Goal: Information Seeking & Learning: Learn about a topic

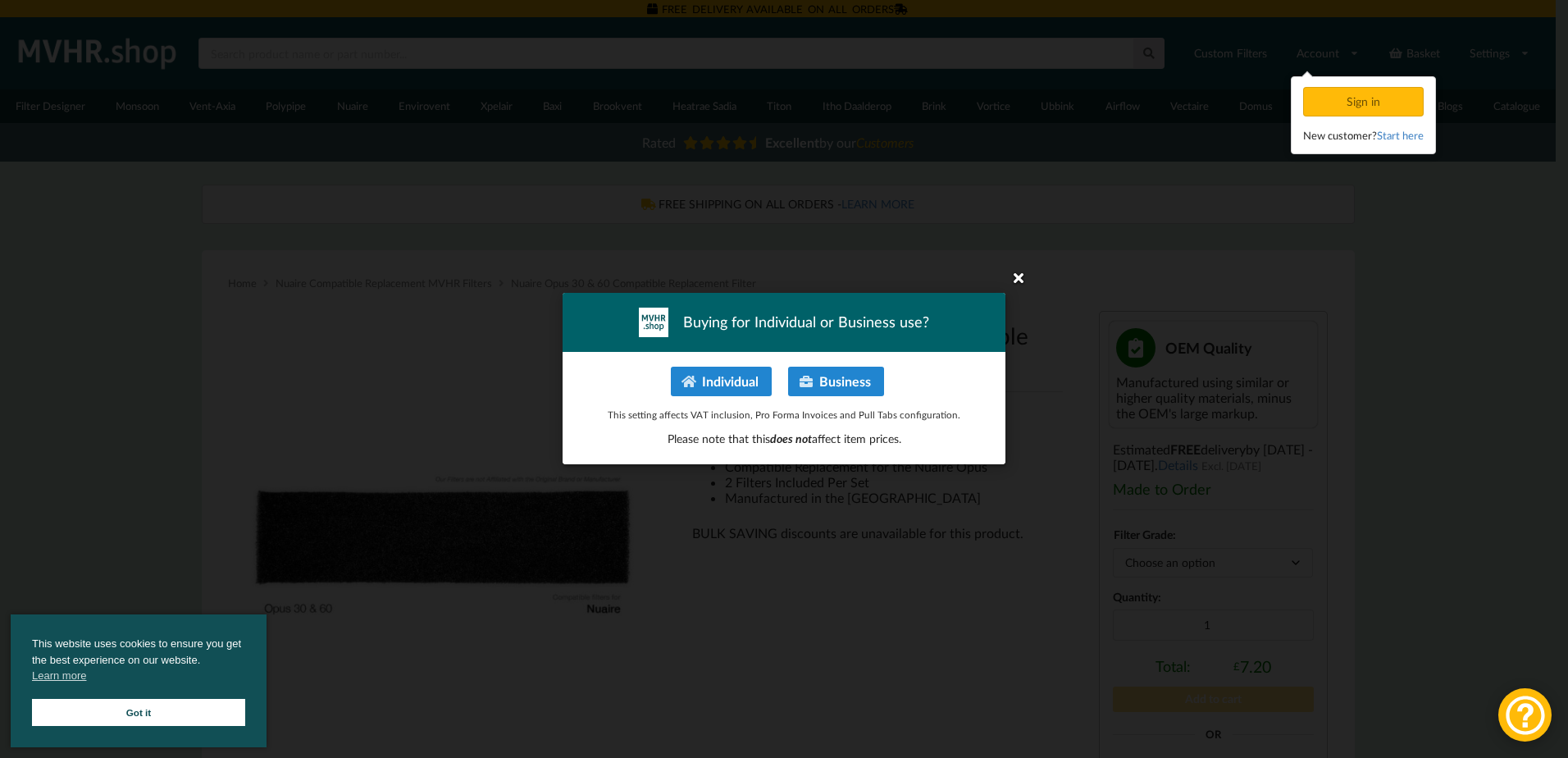
click at [1017, 279] on icon at bounding box center [1019, 276] width 26 height 26
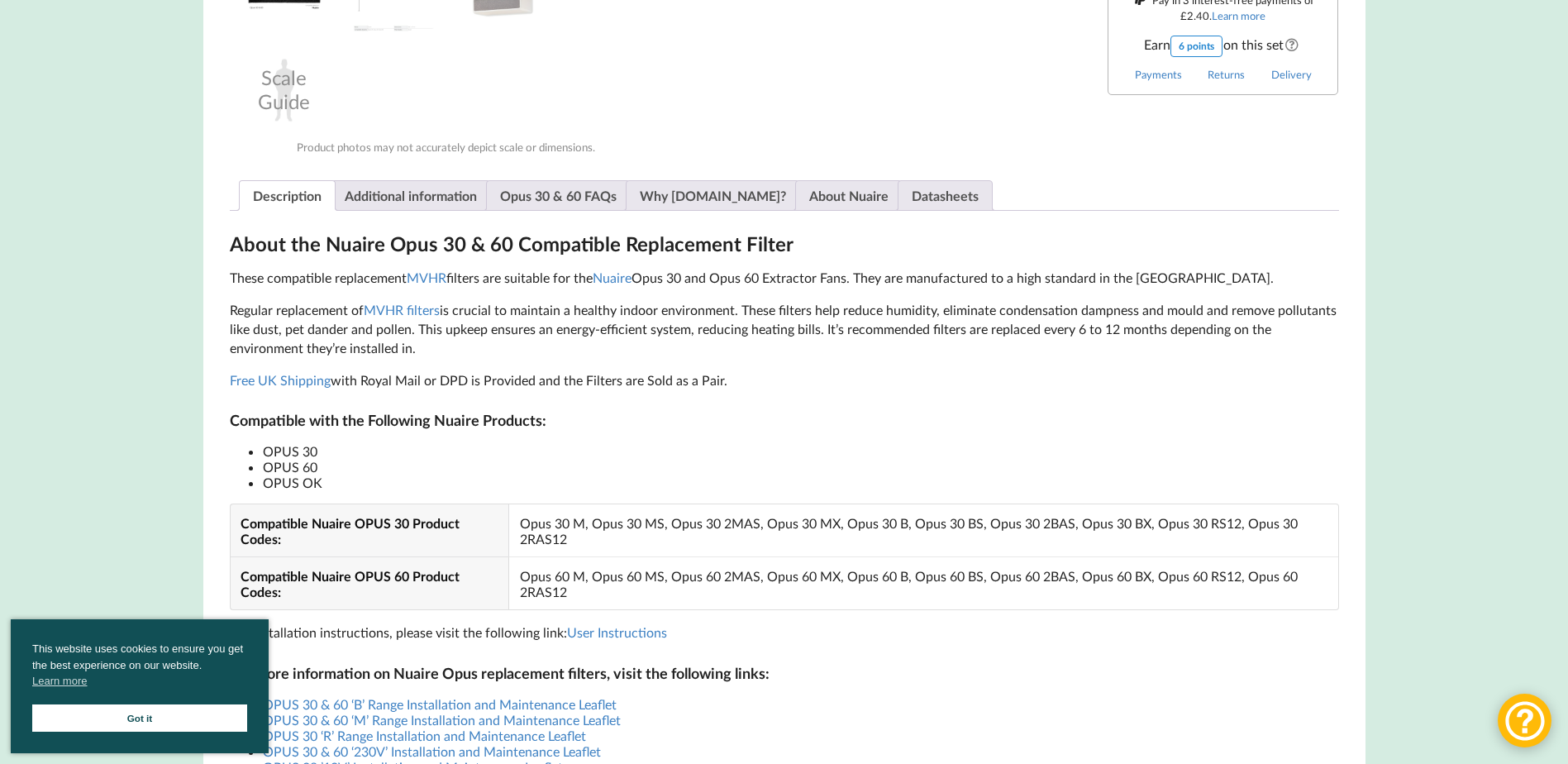
scroll to position [827, 0]
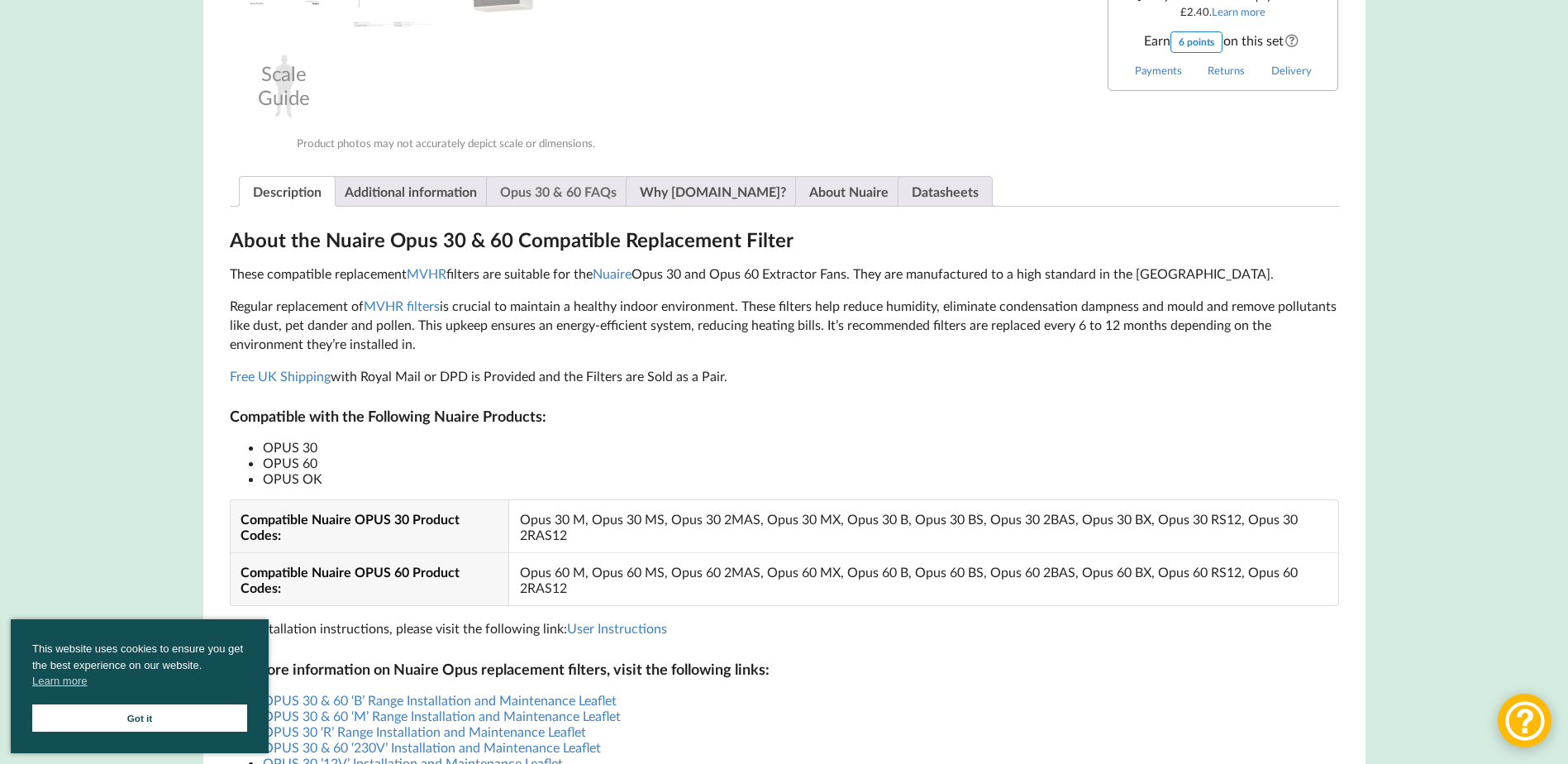
click at [563, 188] on link "Opus 30 & 60 FAQs" at bounding box center [558, 191] width 117 height 29
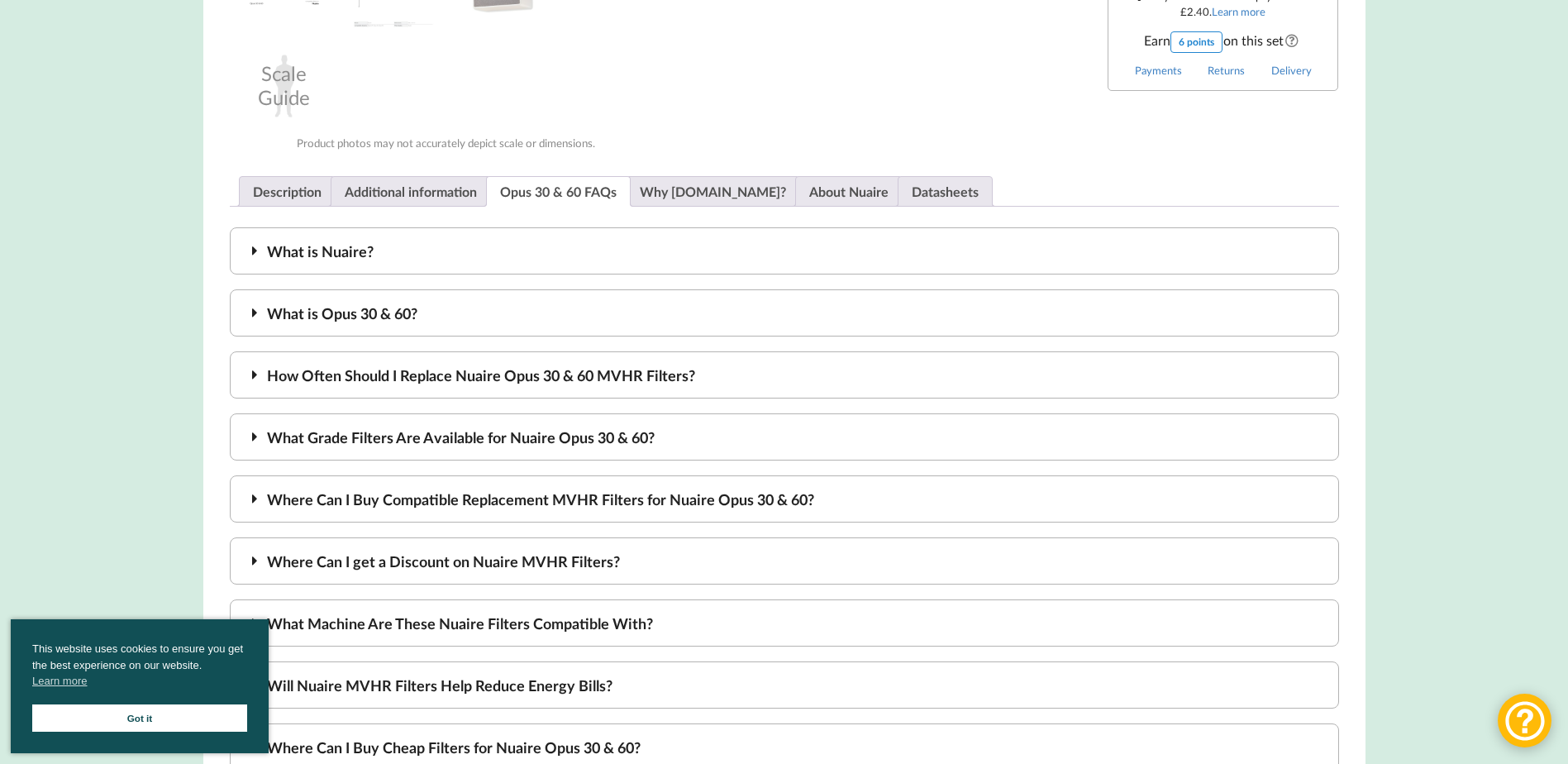
click at [262, 313] on icon at bounding box center [254, 312] width 19 height 15
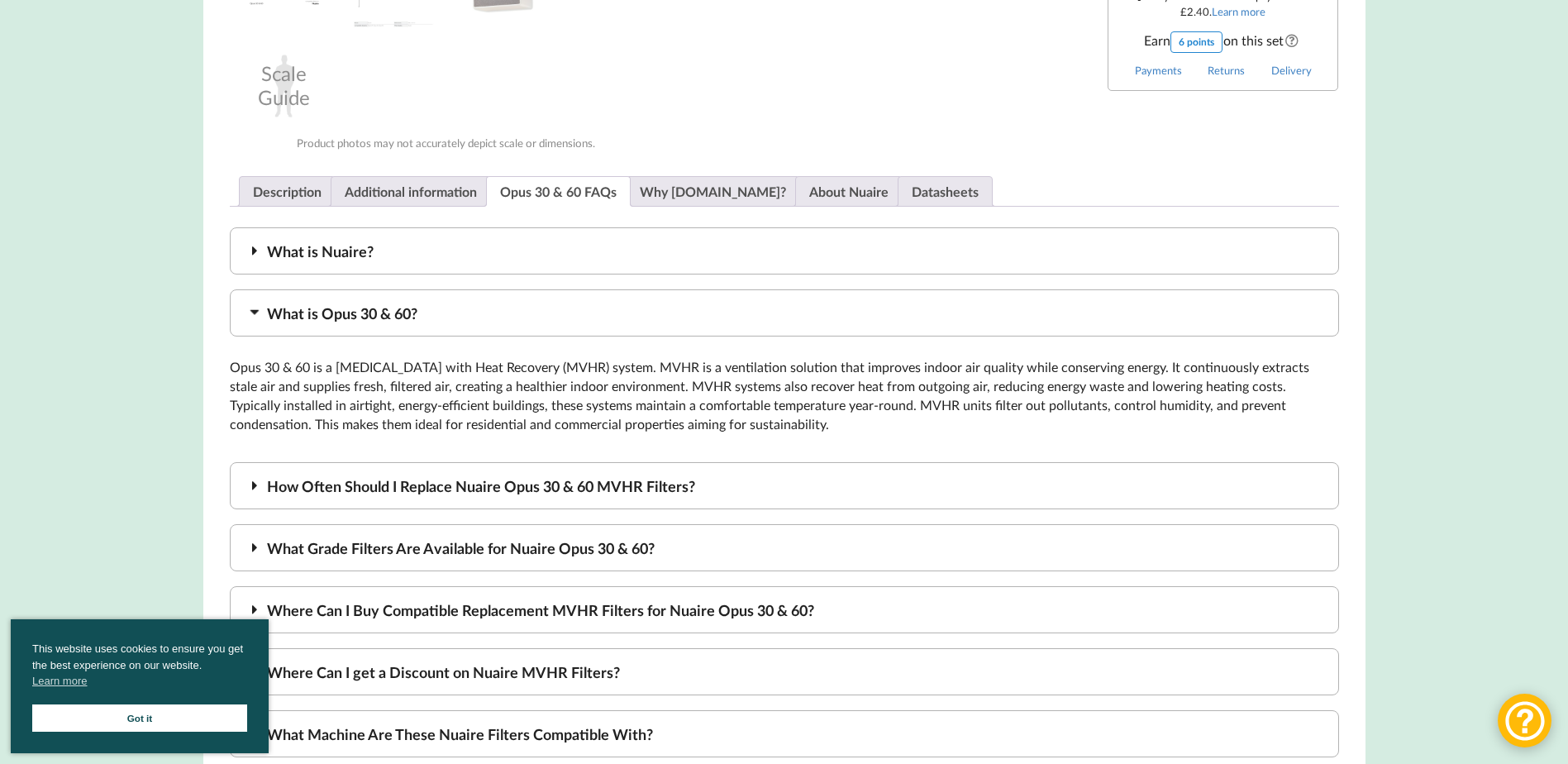
click at [282, 315] on div "What is Opus 30 & 60?" at bounding box center [784, 313] width 1109 height 47
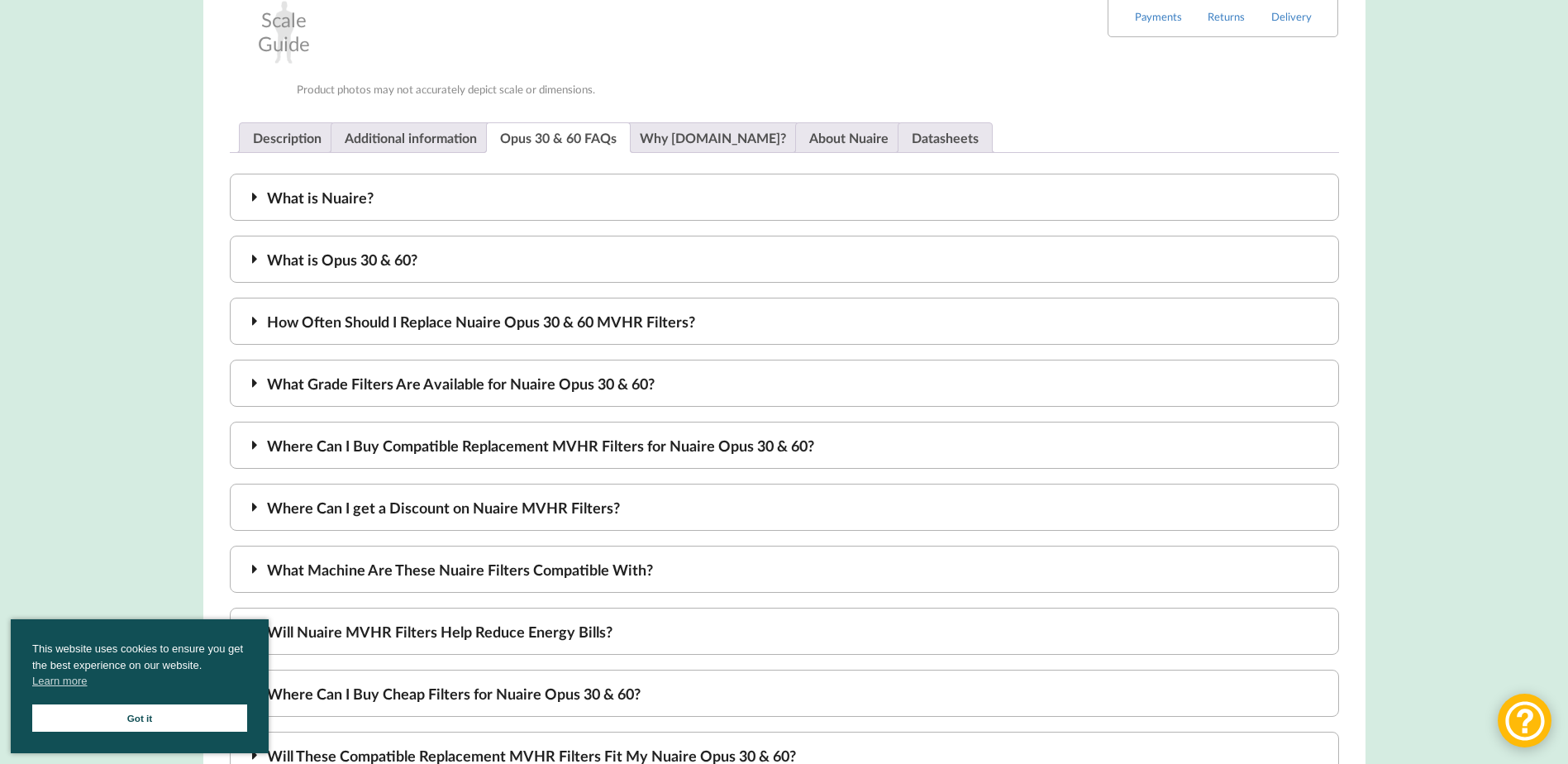
scroll to position [910, 0]
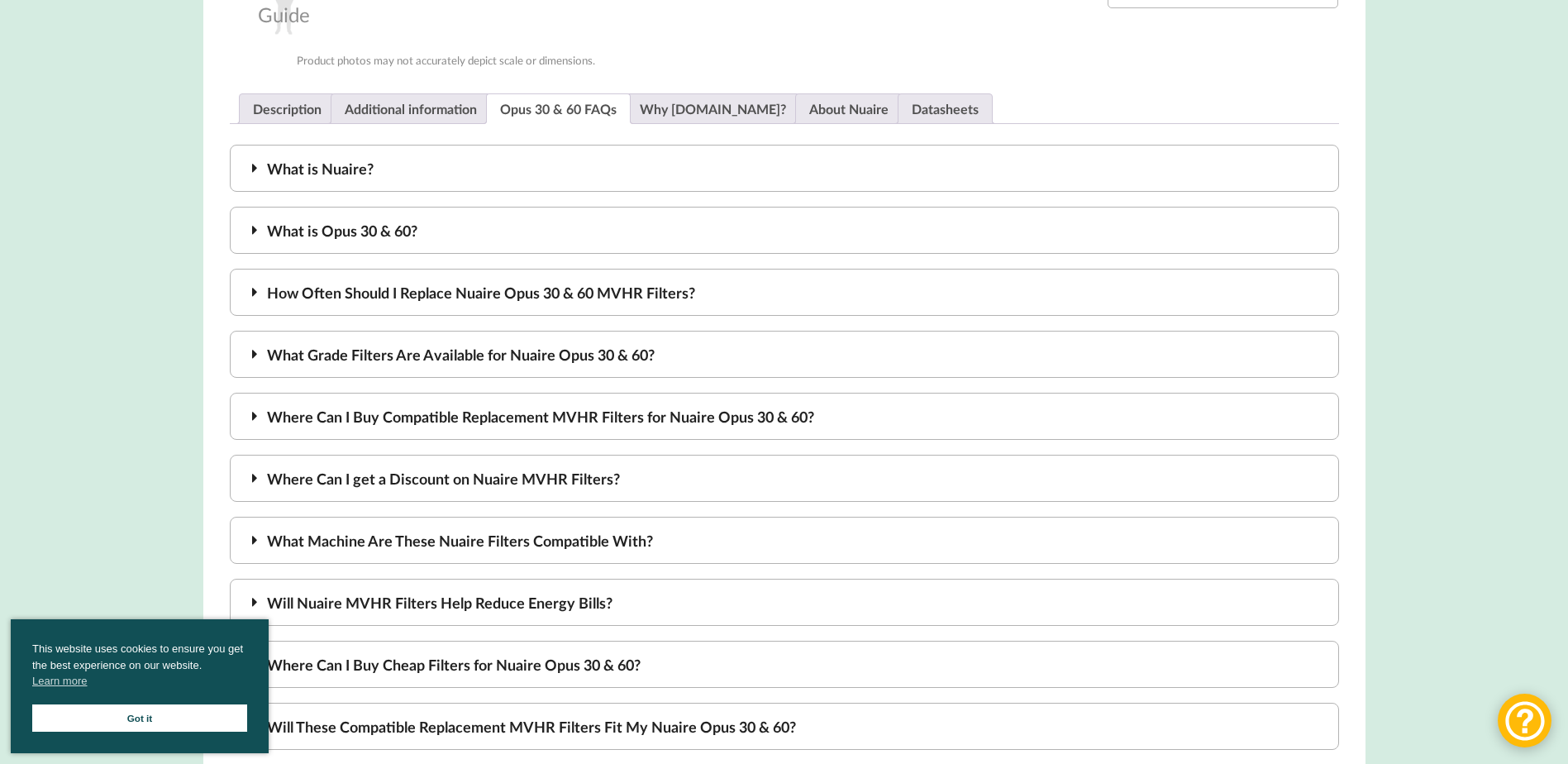
click at [377, 297] on div "How Often Should I Replace Nuaire Opus 30 & 60 MVHR Filters?" at bounding box center [784, 292] width 1109 height 47
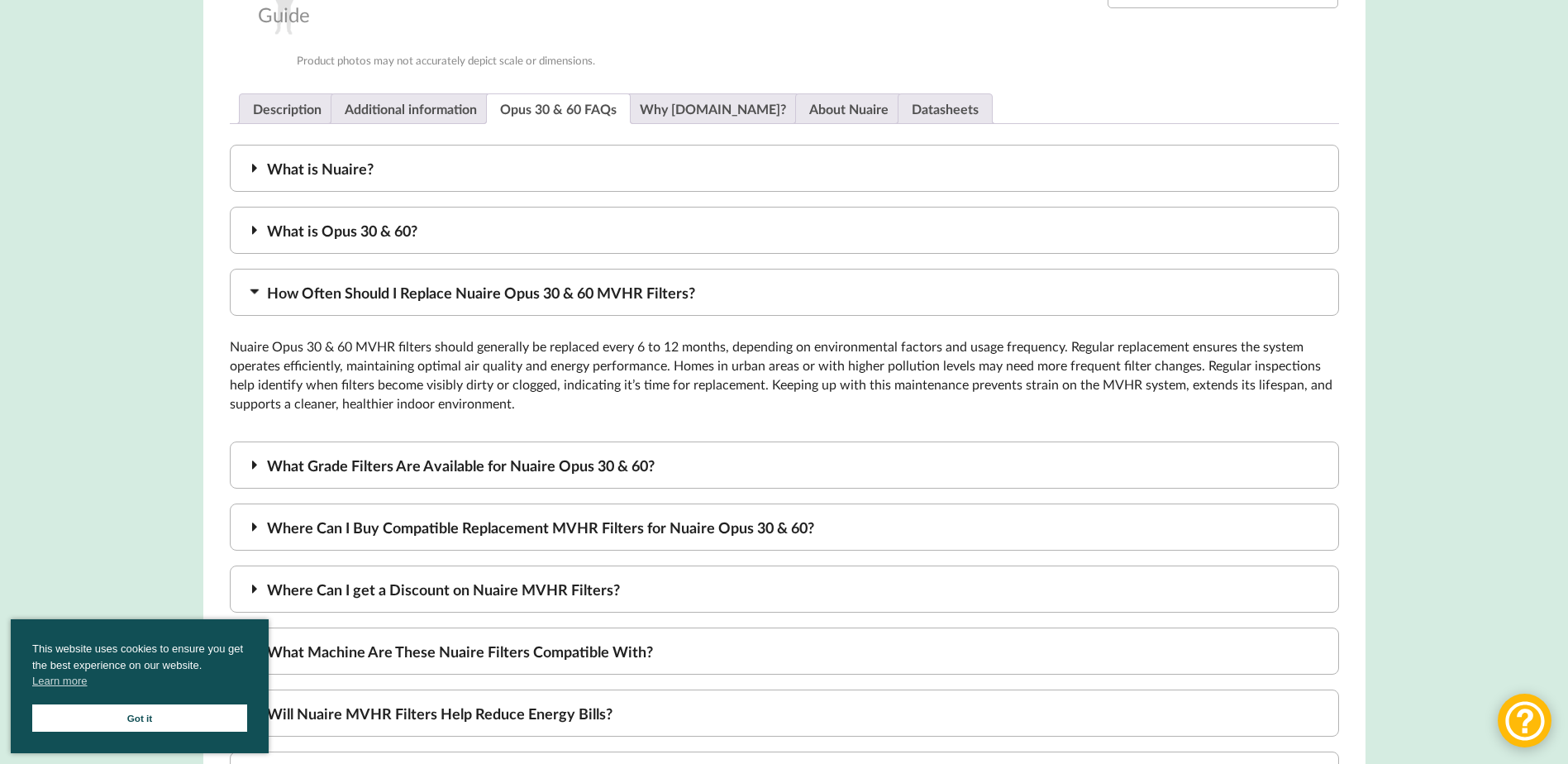
click at [314, 292] on div "How Often Should I Replace Nuaire Opus 30 & 60 MVHR Filters?" at bounding box center [784, 292] width 1109 height 47
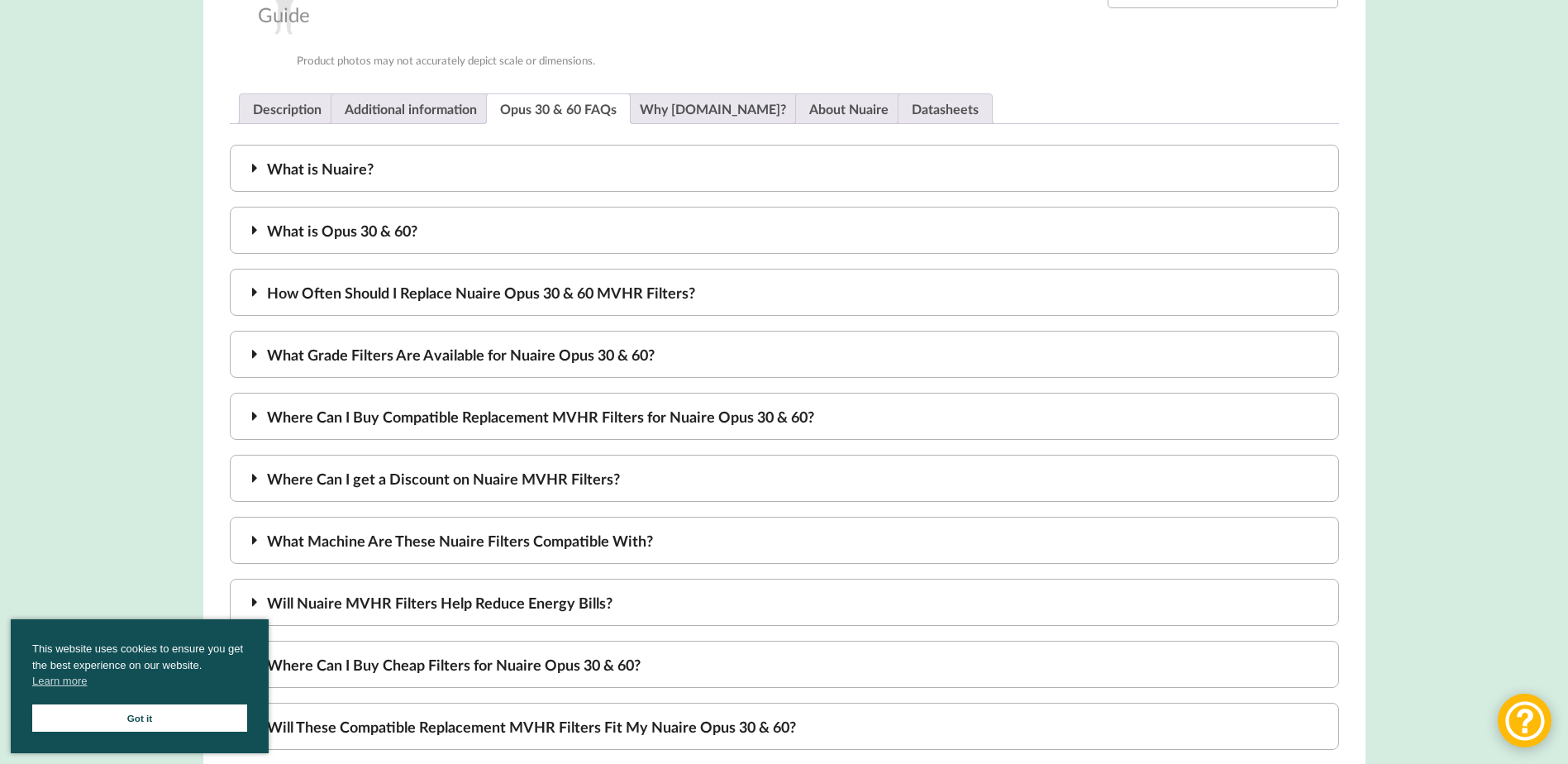
click at [353, 354] on div "What Grade Filters Are Available for Nuaire Opus 30 & 60?" at bounding box center [784, 354] width 1109 height 47
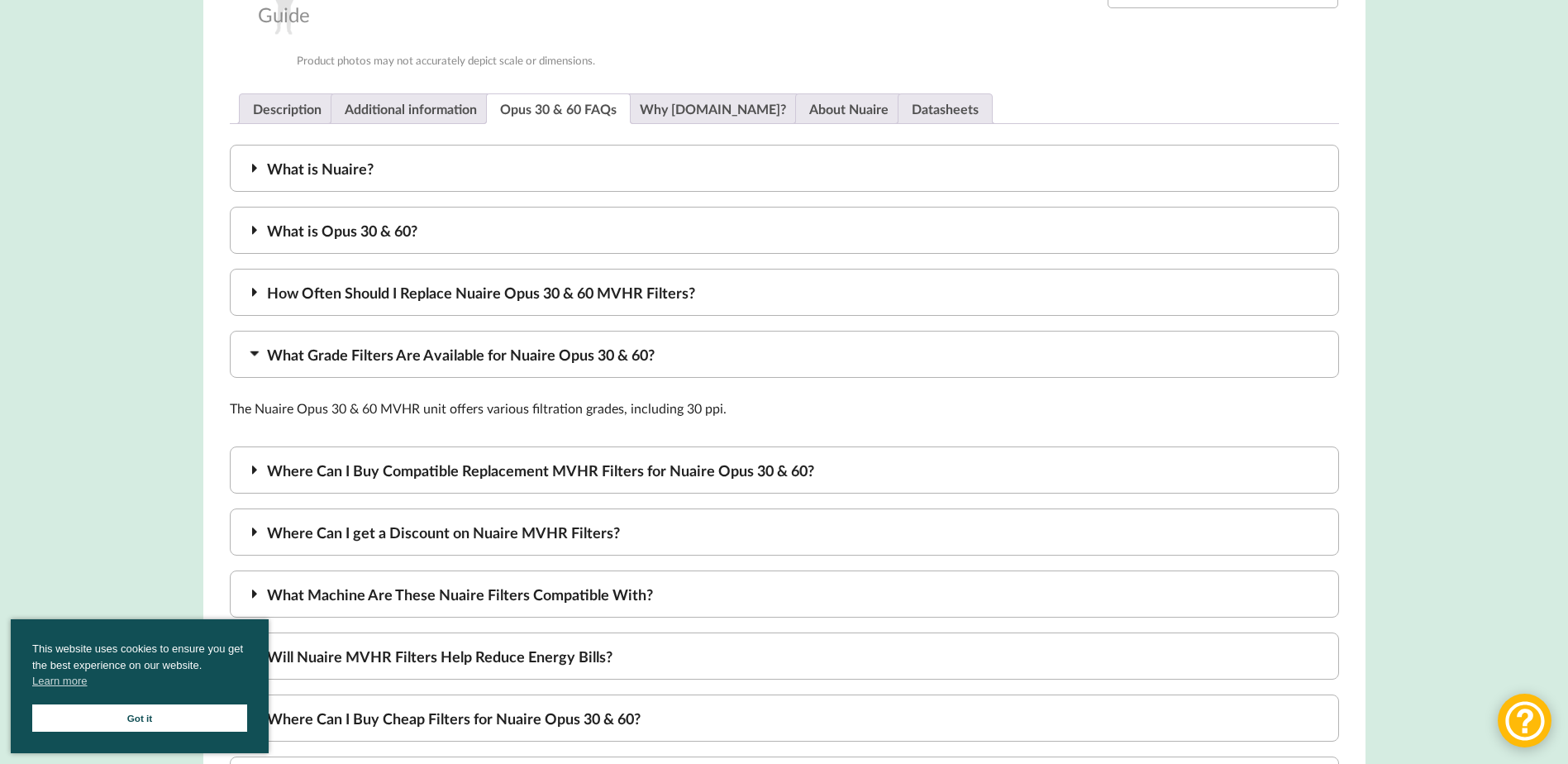
click at [438, 352] on div "What Grade Filters Are Available for Nuaire Opus 30 & 60?" at bounding box center [784, 354] width 1109 height 47
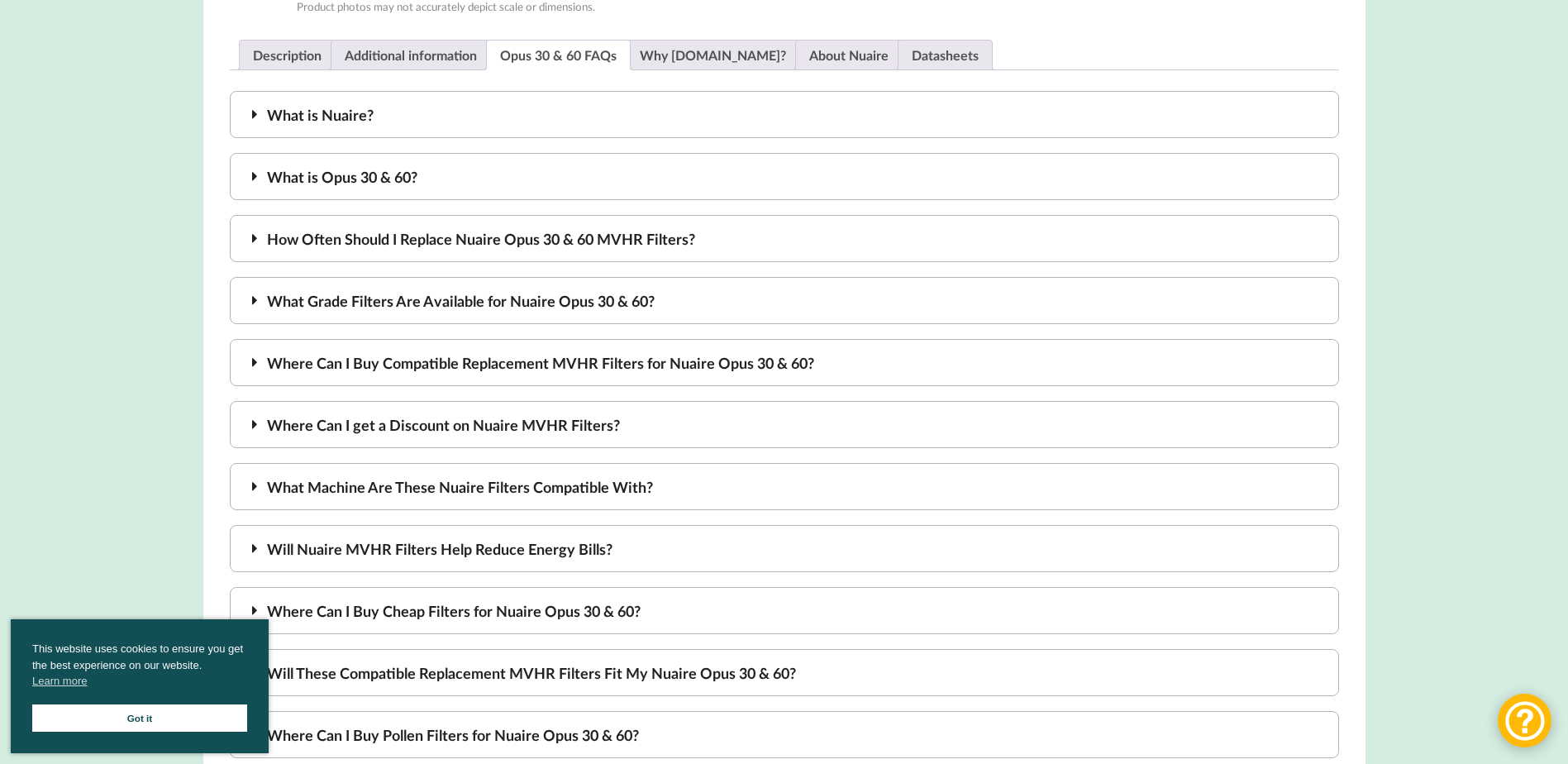
scroll to position [992, 0]
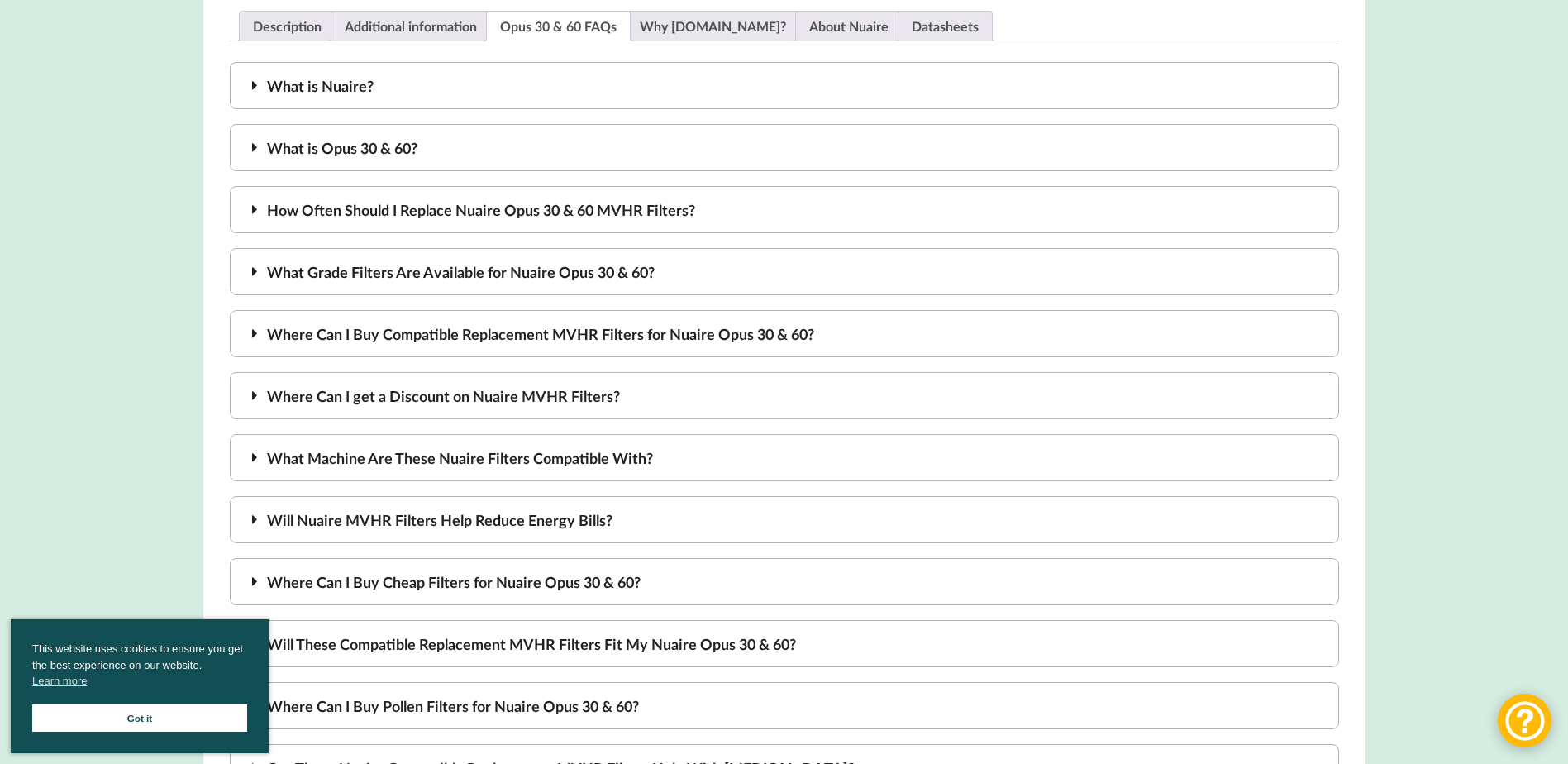
click at [457, 332] on div "Where Can I Buy Compatible Replacement MVHR Filters for Nuaire Opus 30 & 60?" at bounding box center [784, 333] width 1109 height 47
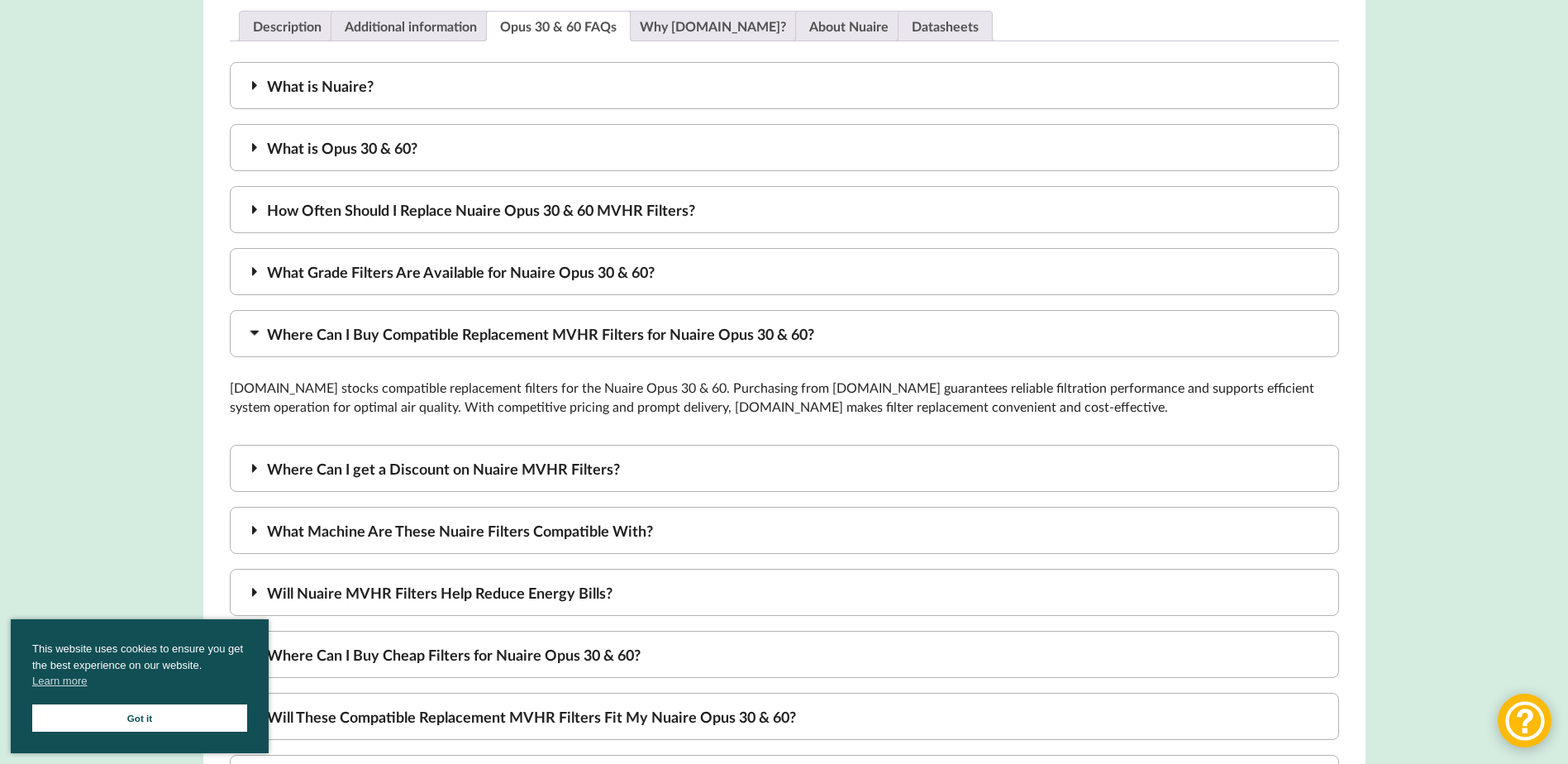
click at [343, 334] on div "Where Can I Buy Compatible Replacement MVHR Filters for Nuaire Opus 30 & 60?" at bounding box center [784, 333] width 1109 height 47
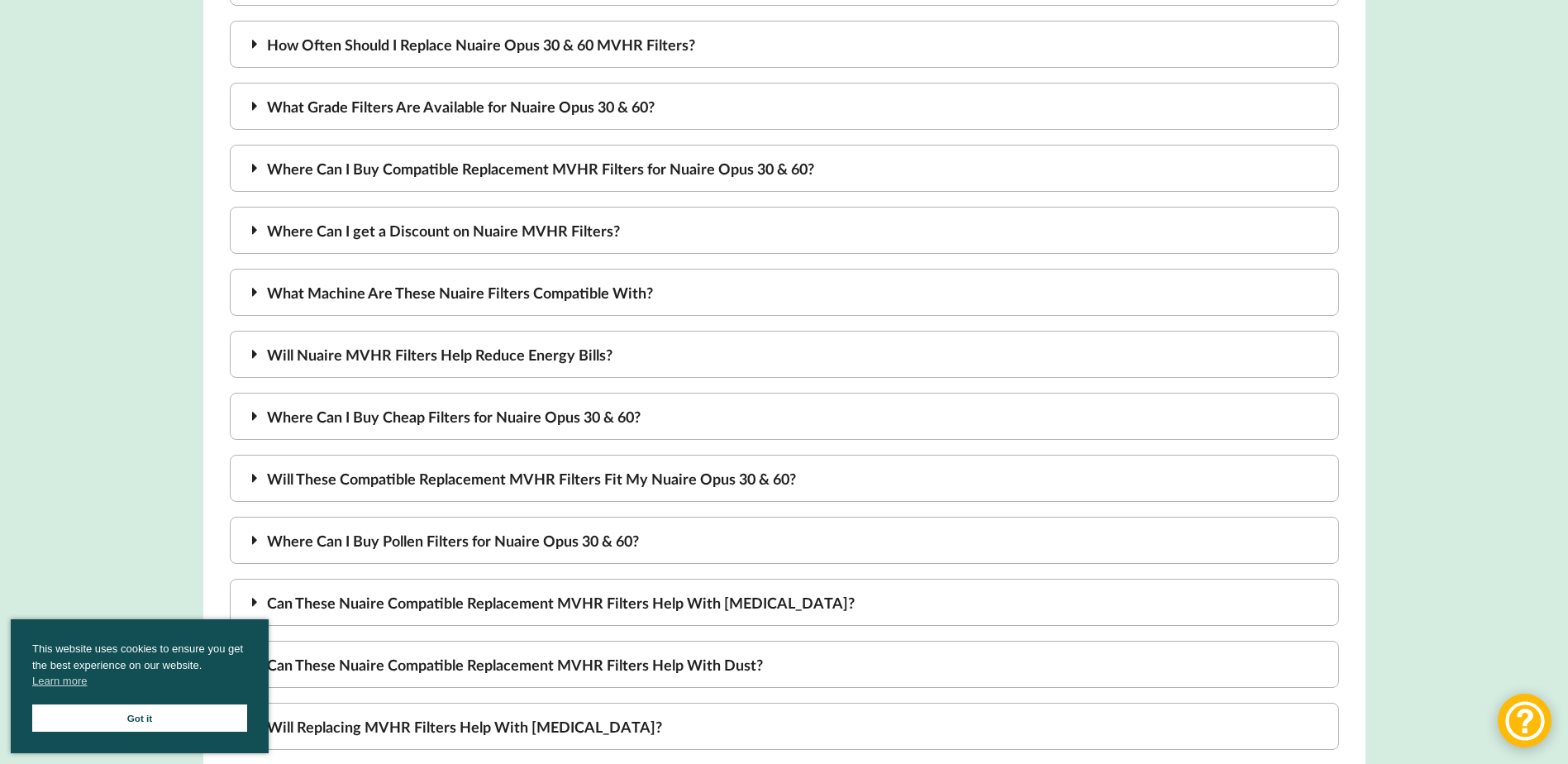
scroll to position [1240, 0]
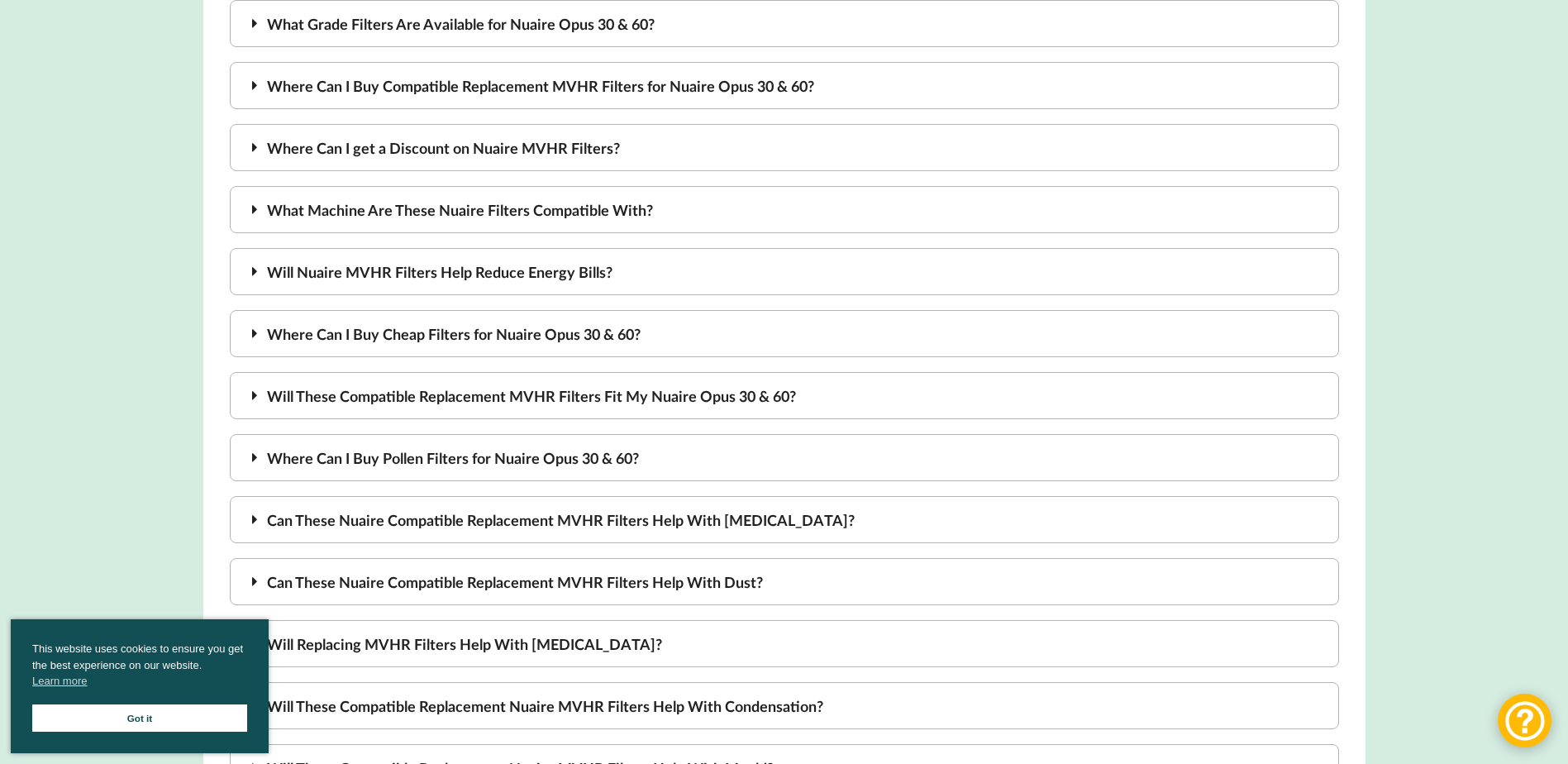
click at [356, 334] on div "Where Can I Buy Cheap Filters for Nuaire Opus 30 & 60?" at bounding box center [784, 333] width 1109 height 47
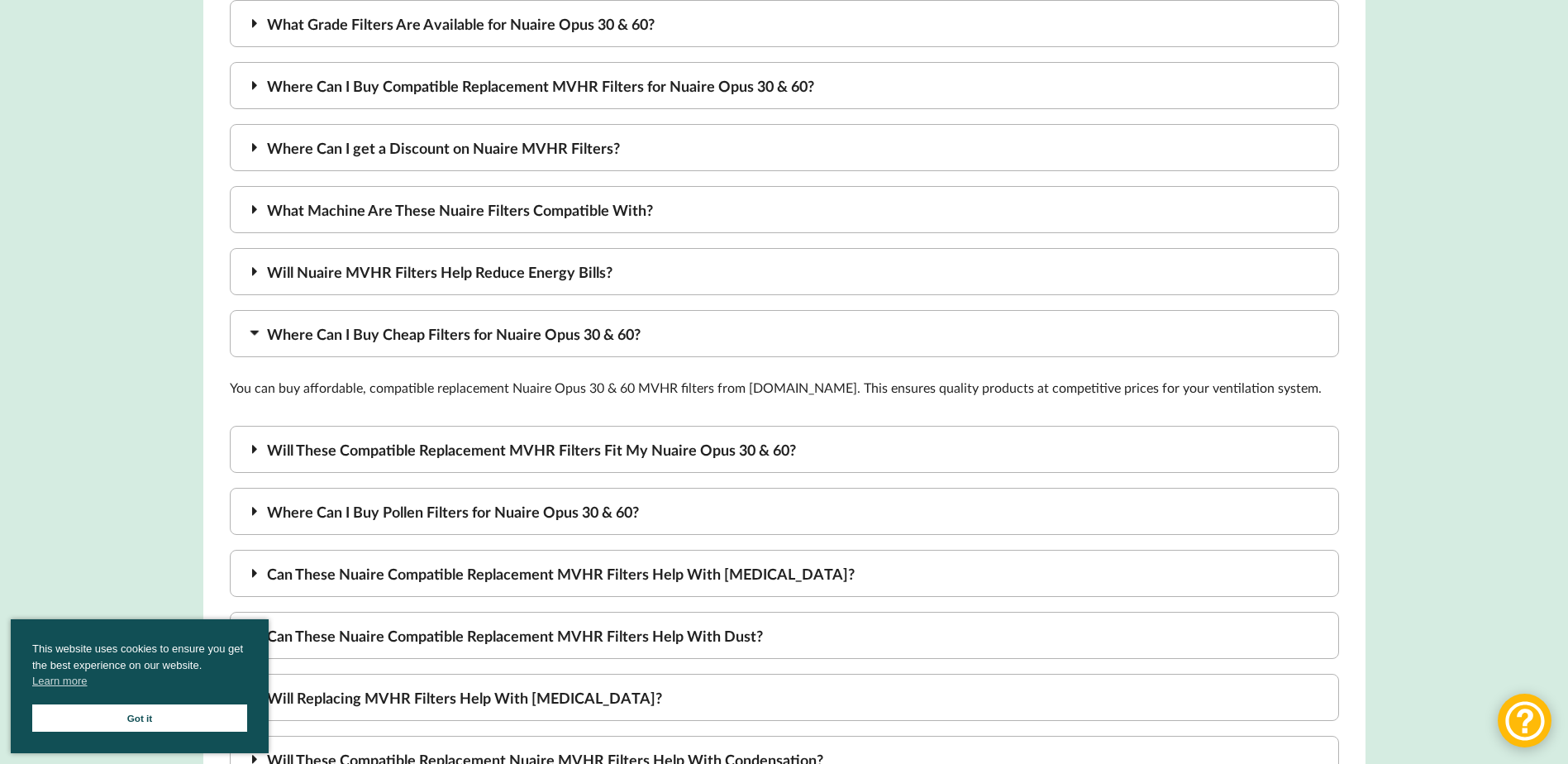
click at [356, 334] on div "Where Can I Buy Cheap Filters for Nuaire Opus 30 & 60?" at bounding box center [784, 333] width 1109 height 47
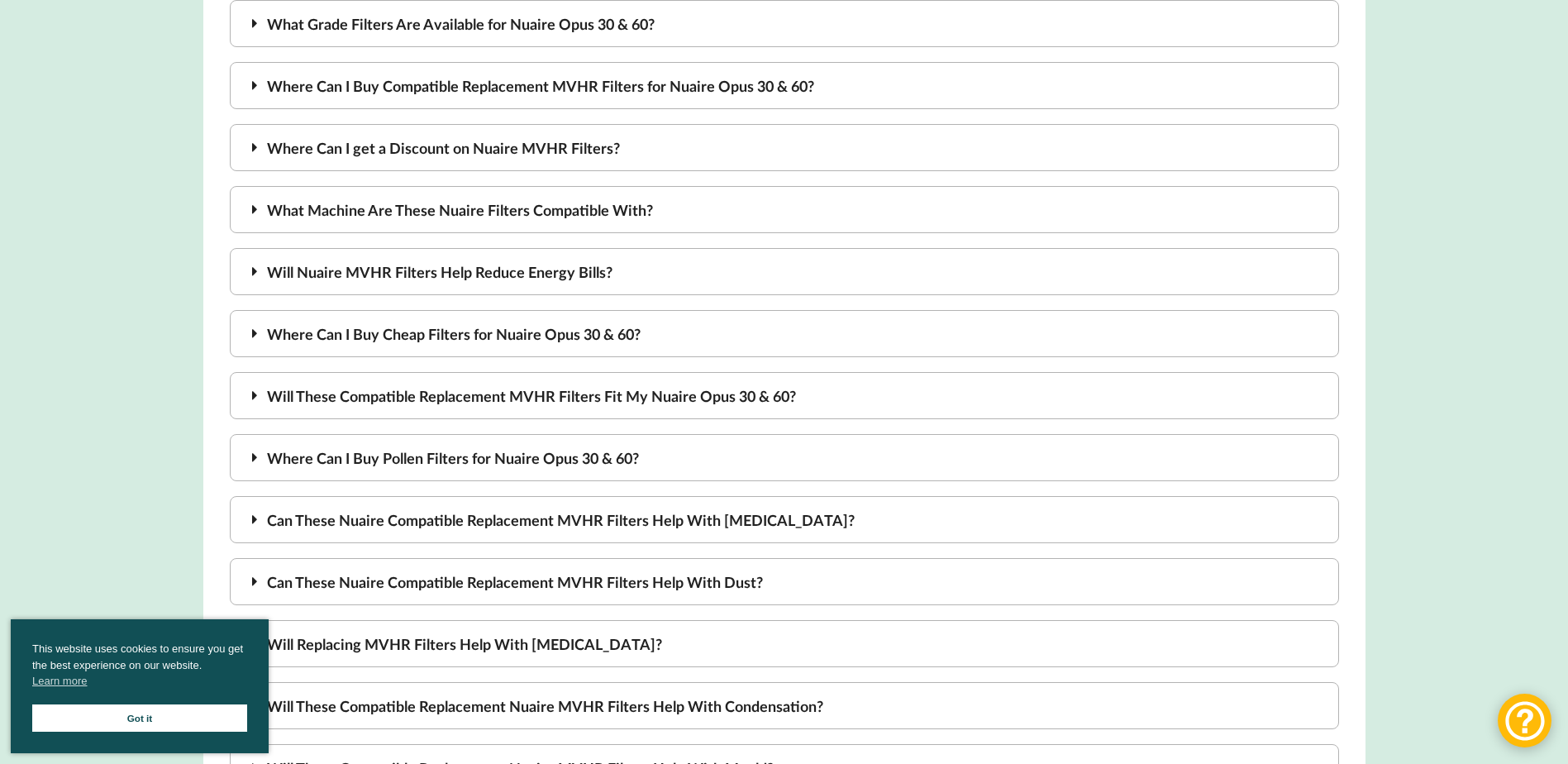
scroll to position [1323, 0]
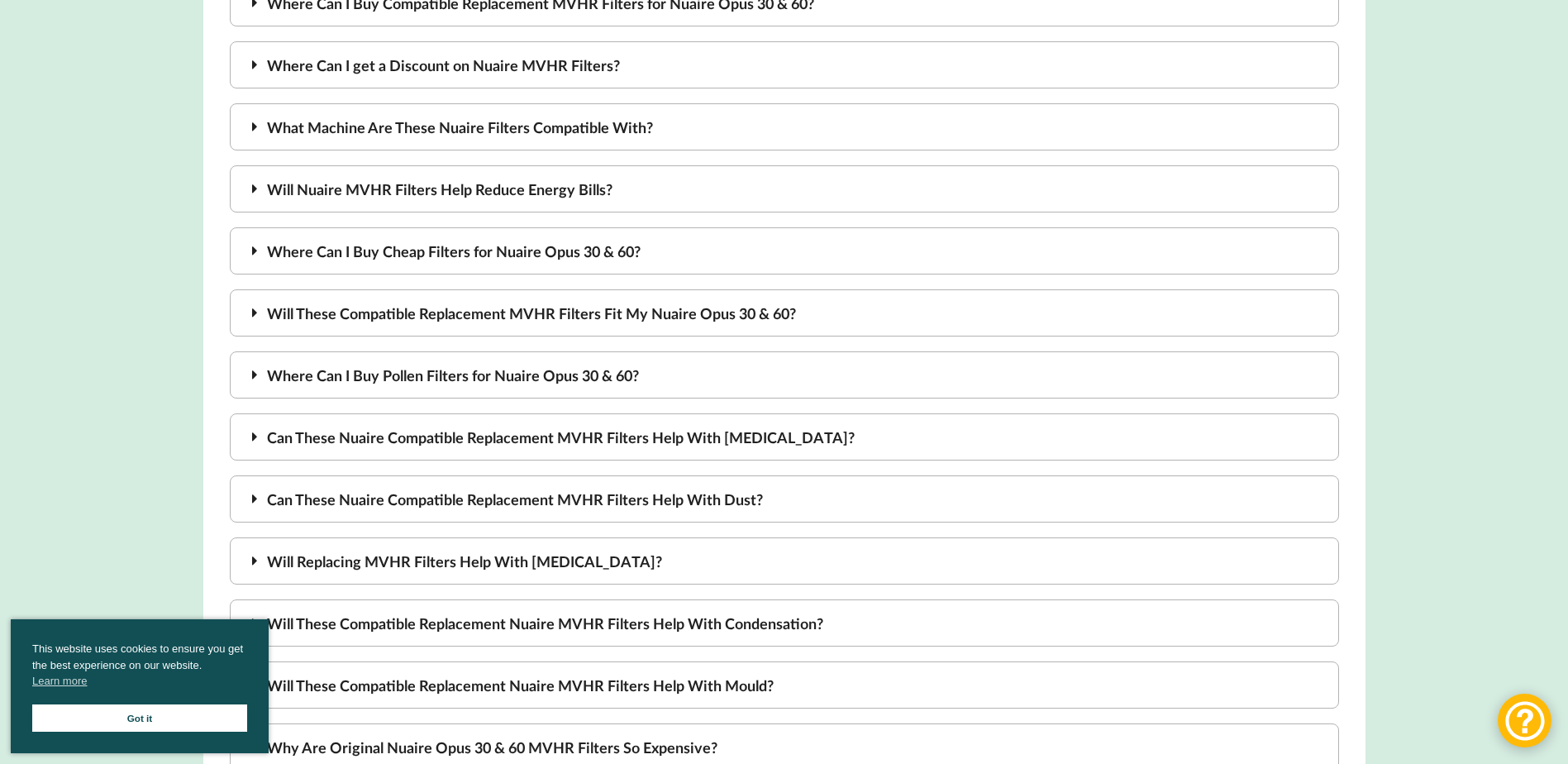
click at [404, 306] on div "Will These Compatible Replacement MVHR Filters Fit My Nuaire Opus 30 & 60?" at bounding box center [784, 313] width 1109 height 47
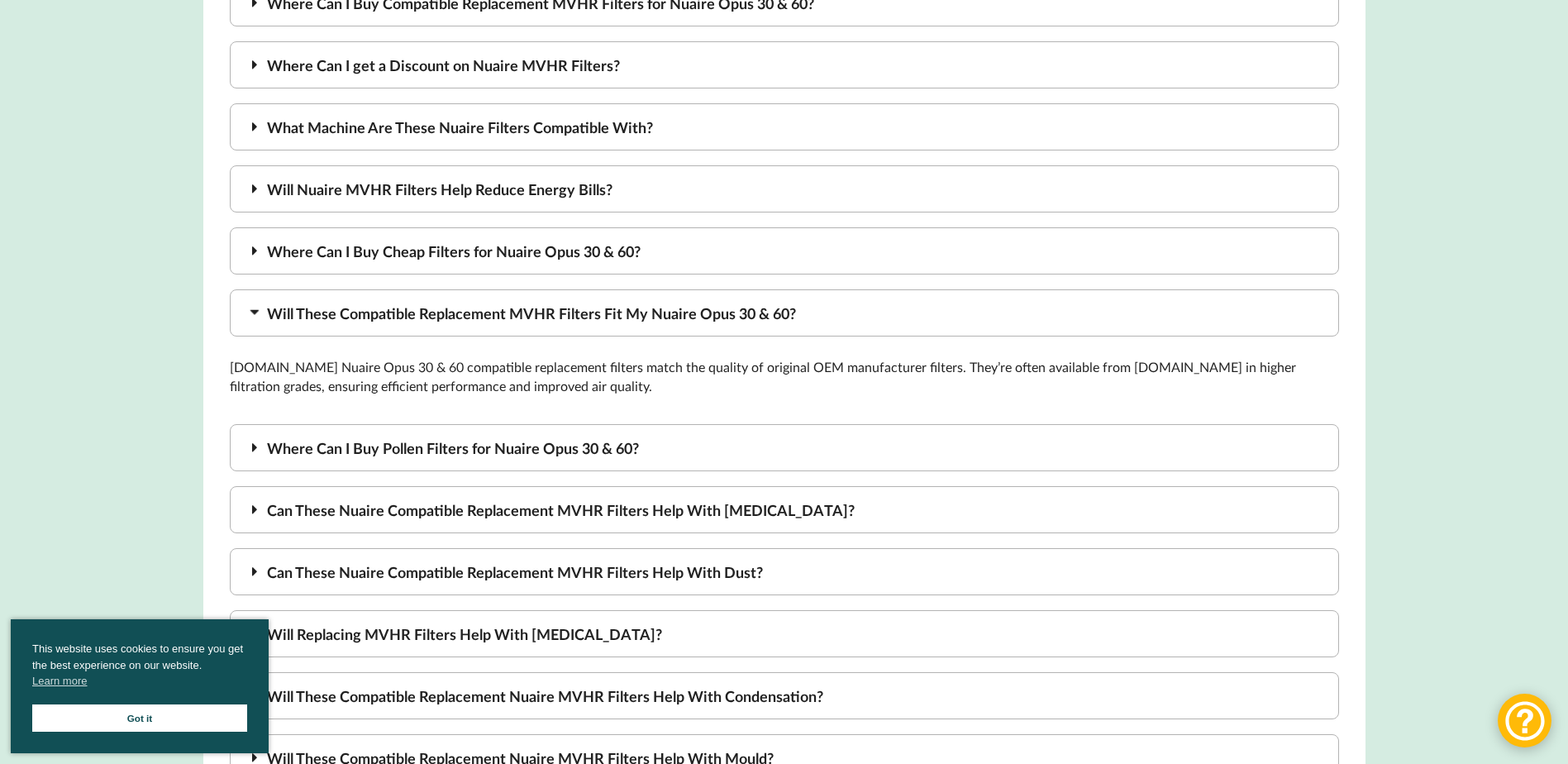
click at [404, 306] on div "Will These Compatible Replacement MVHR Filters Fit My Nuaire Opus 30 & 60?" at bounding box center [784, 313] width 1109 height 47
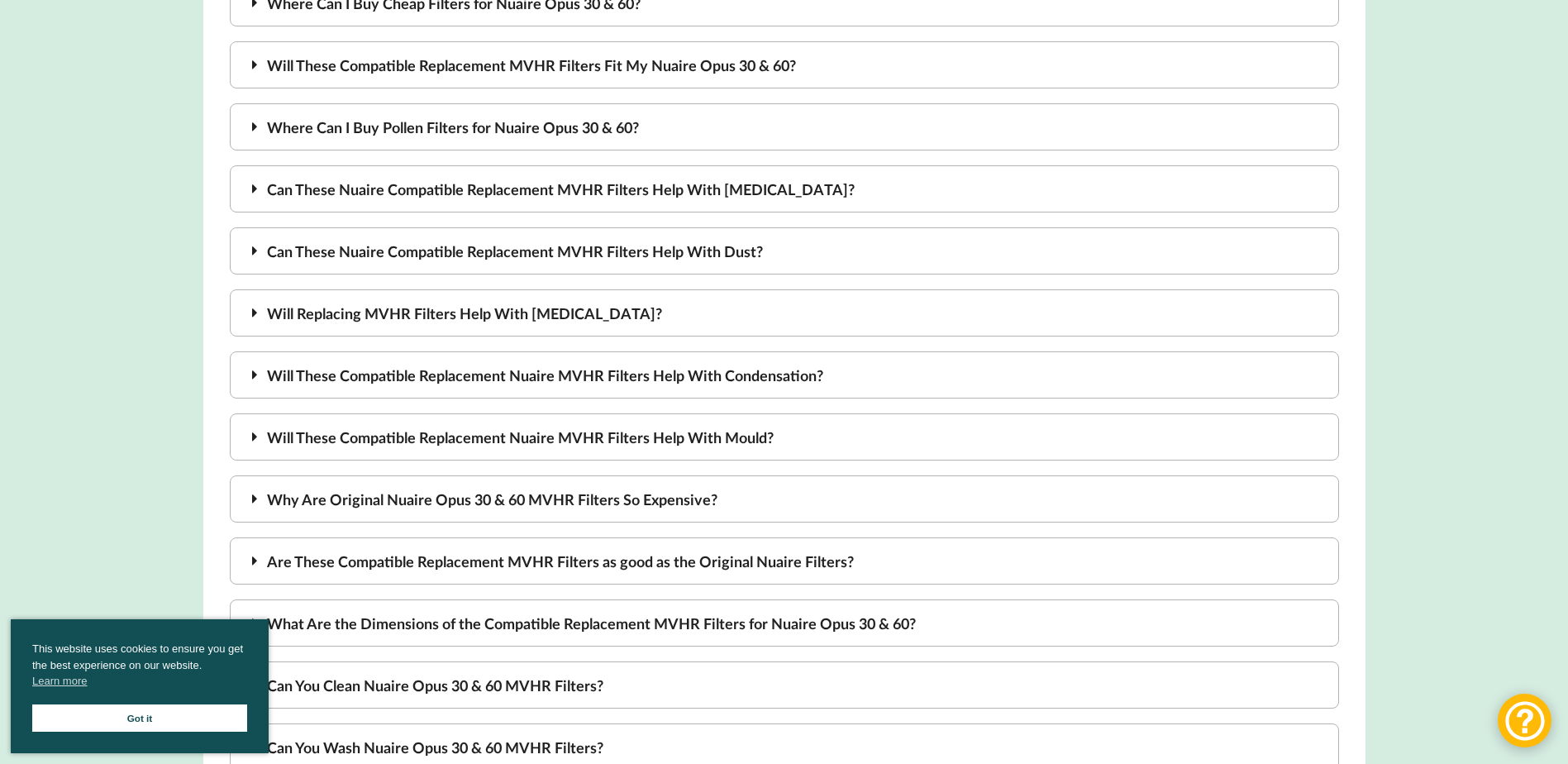
scroll to position [1653, 0]
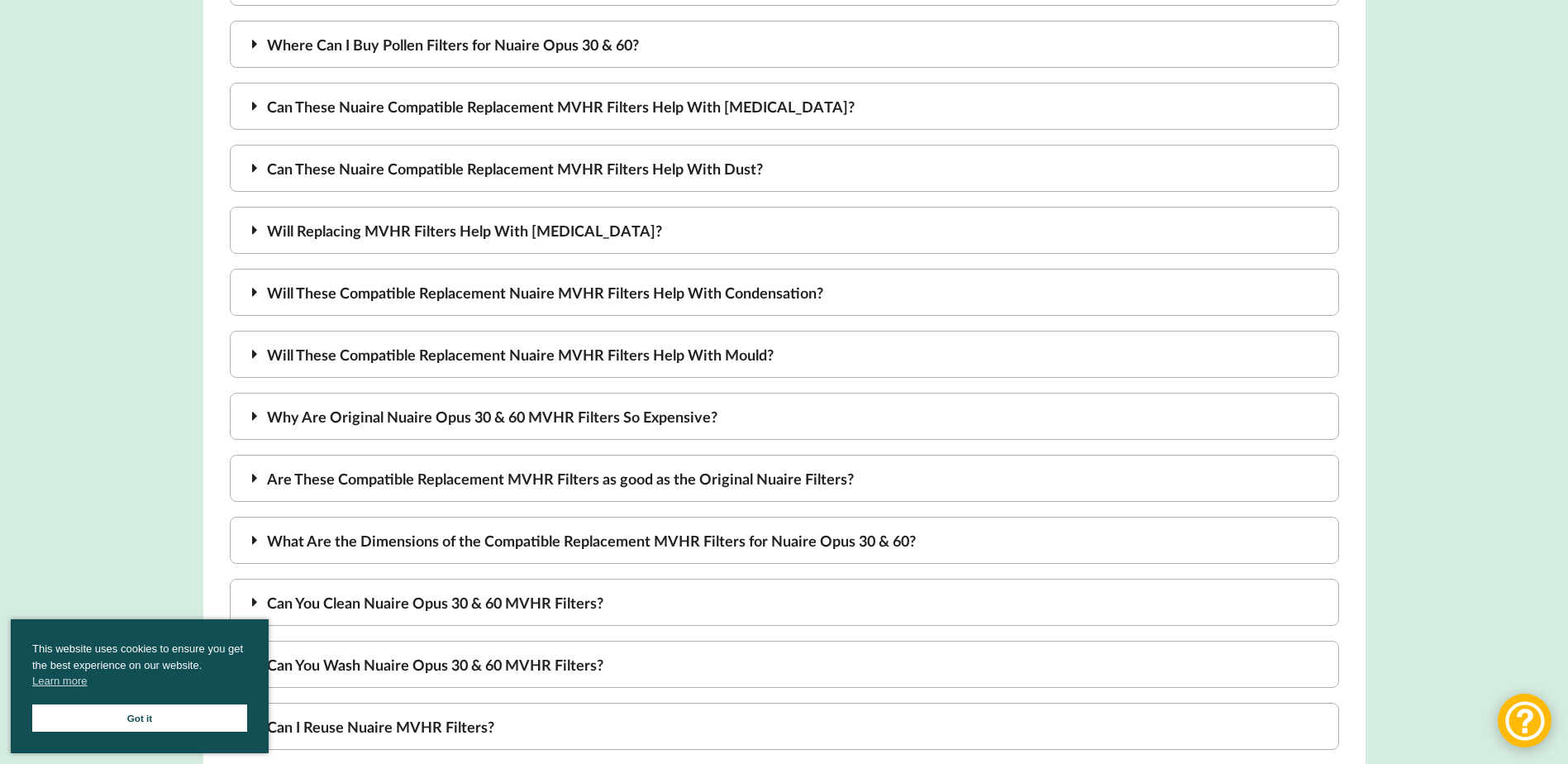
click at [332, 414] on div "Why Are Original Nuaire Opus 30 & 60 MVHR Filters So Expensive?" at bounding box center [784, 416] width 1109 height 47
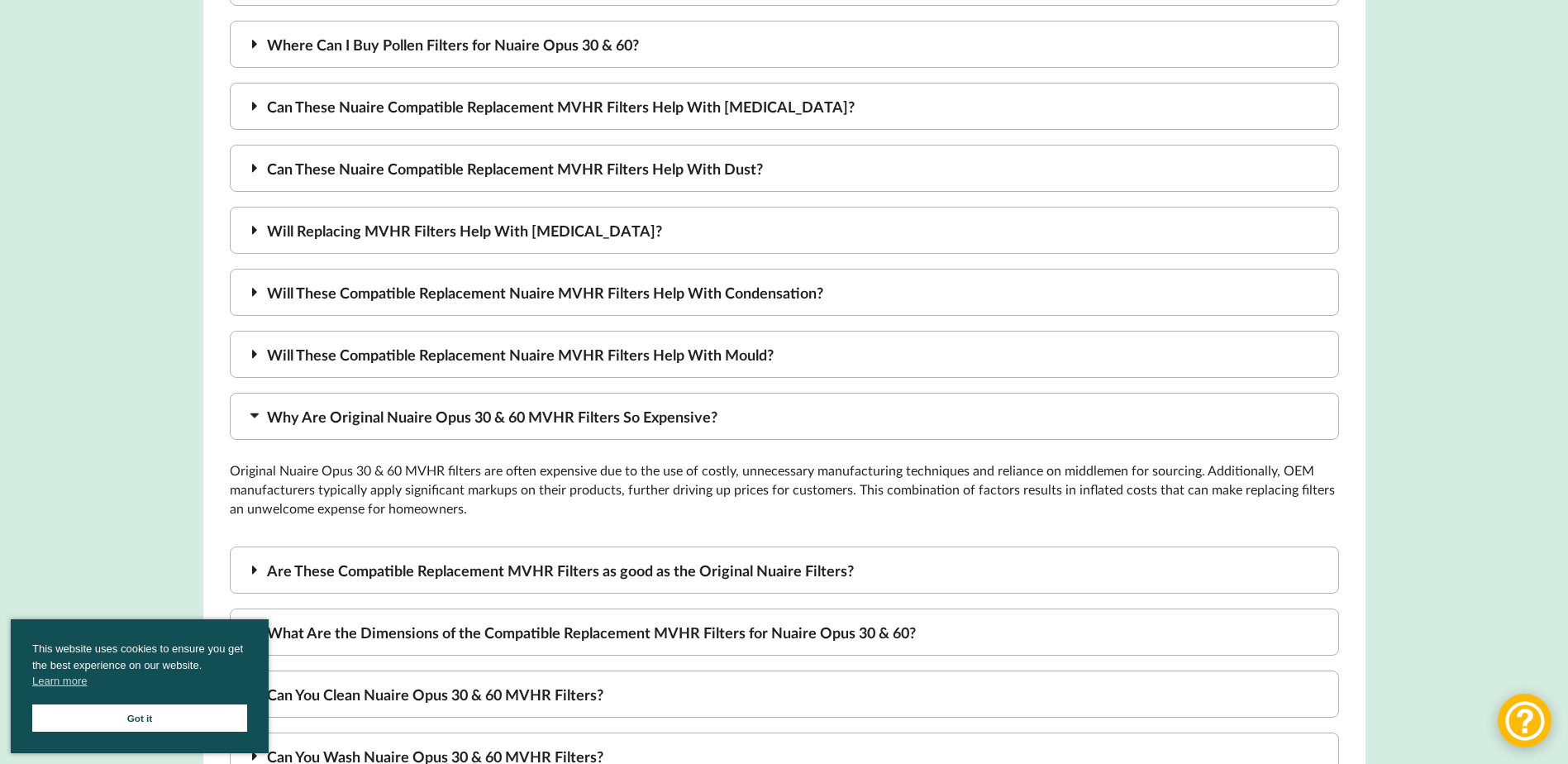
click at [332, 414] on div "Why Are Original Nuaire Opus 30 & 60 MVHR Filters So Expensive?" at bounding box center [784, 416] width 1109 height 47
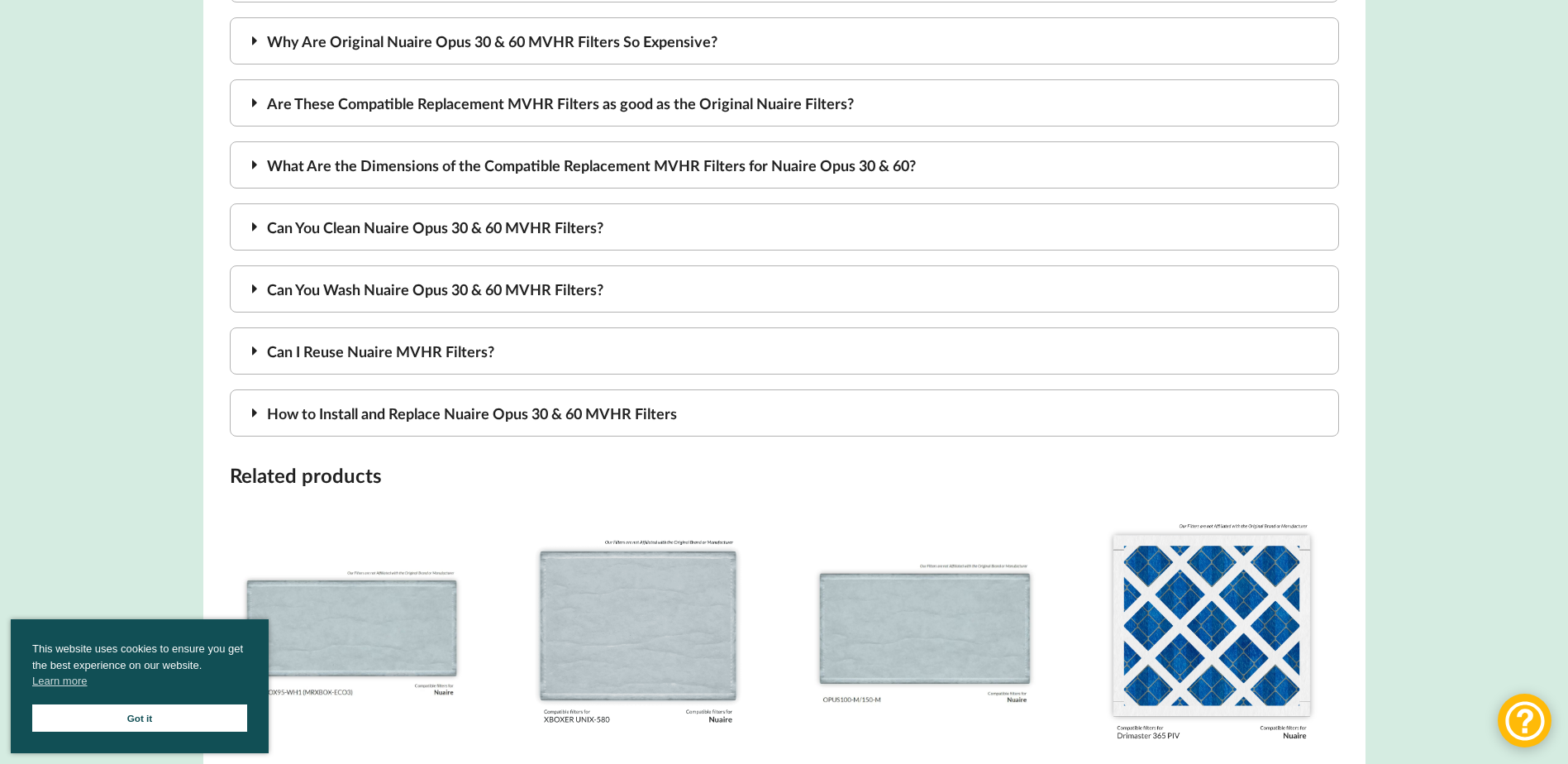
scroll to position [2149, 0]
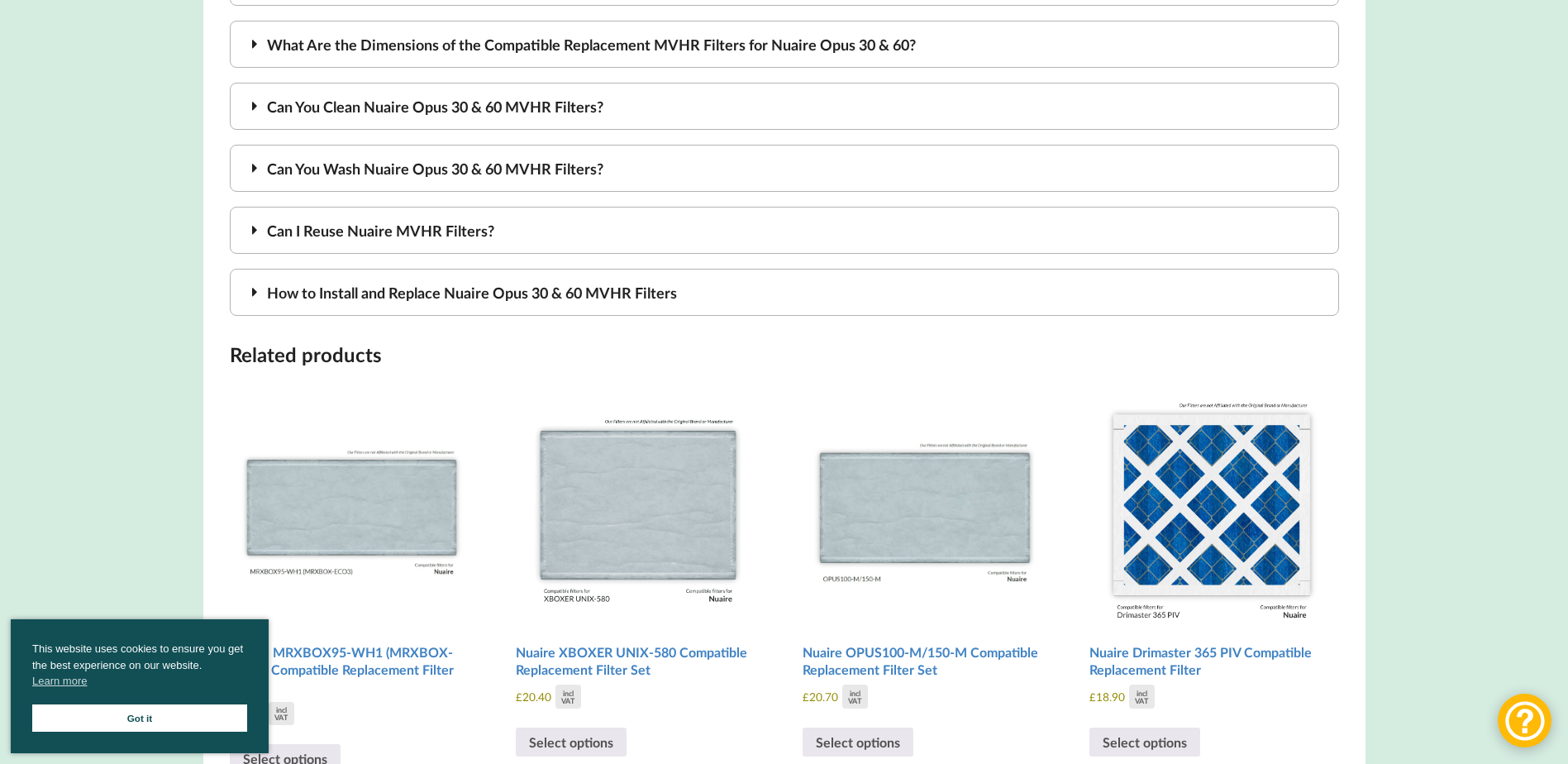
click at [402, 297] on div "How to Install and Replace Nuaire Opus 30 & 60 MVHR Filters" at bounding box center [784, 292] width 1109 height 47
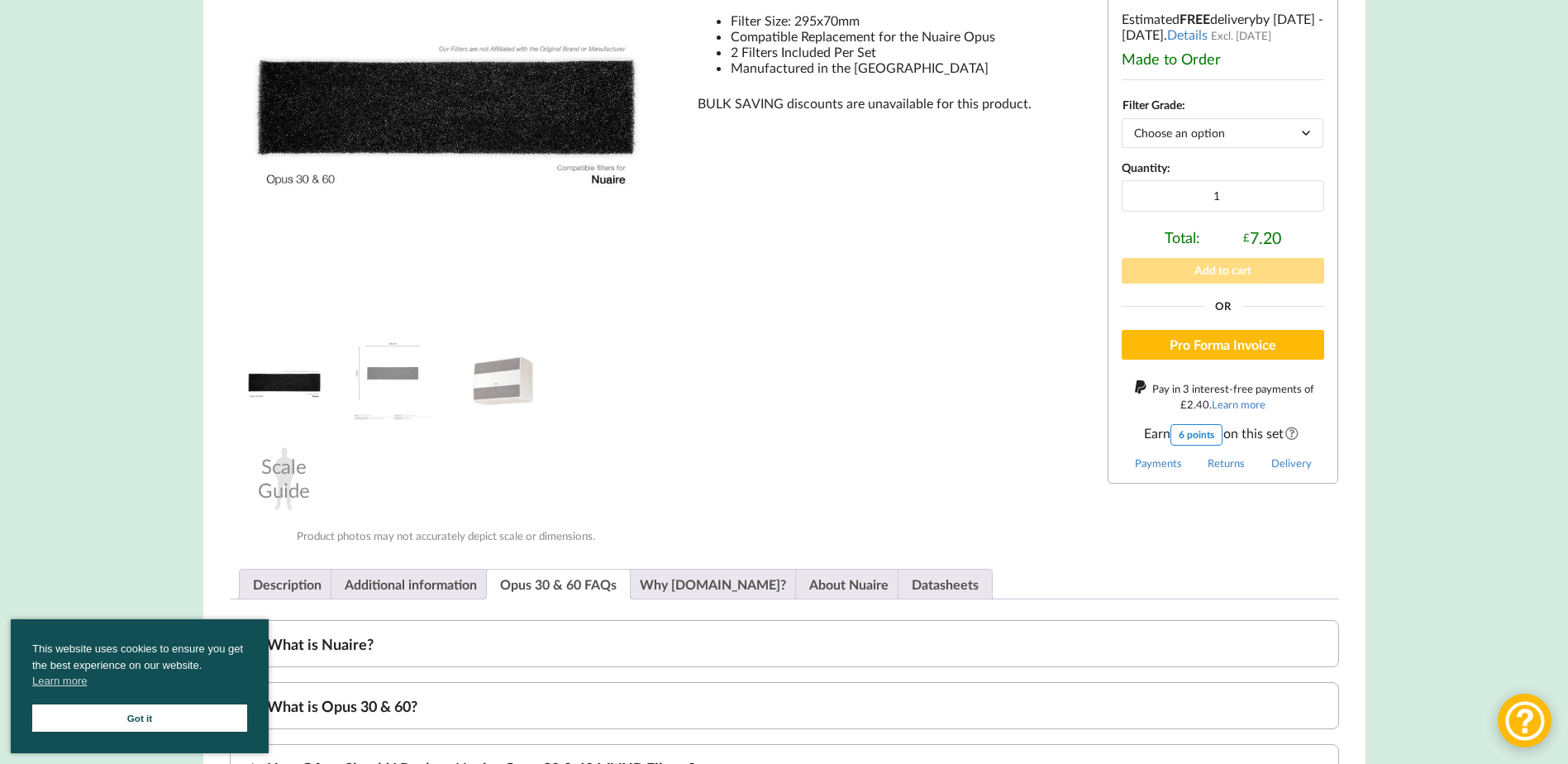
scroll to position [496, 0]
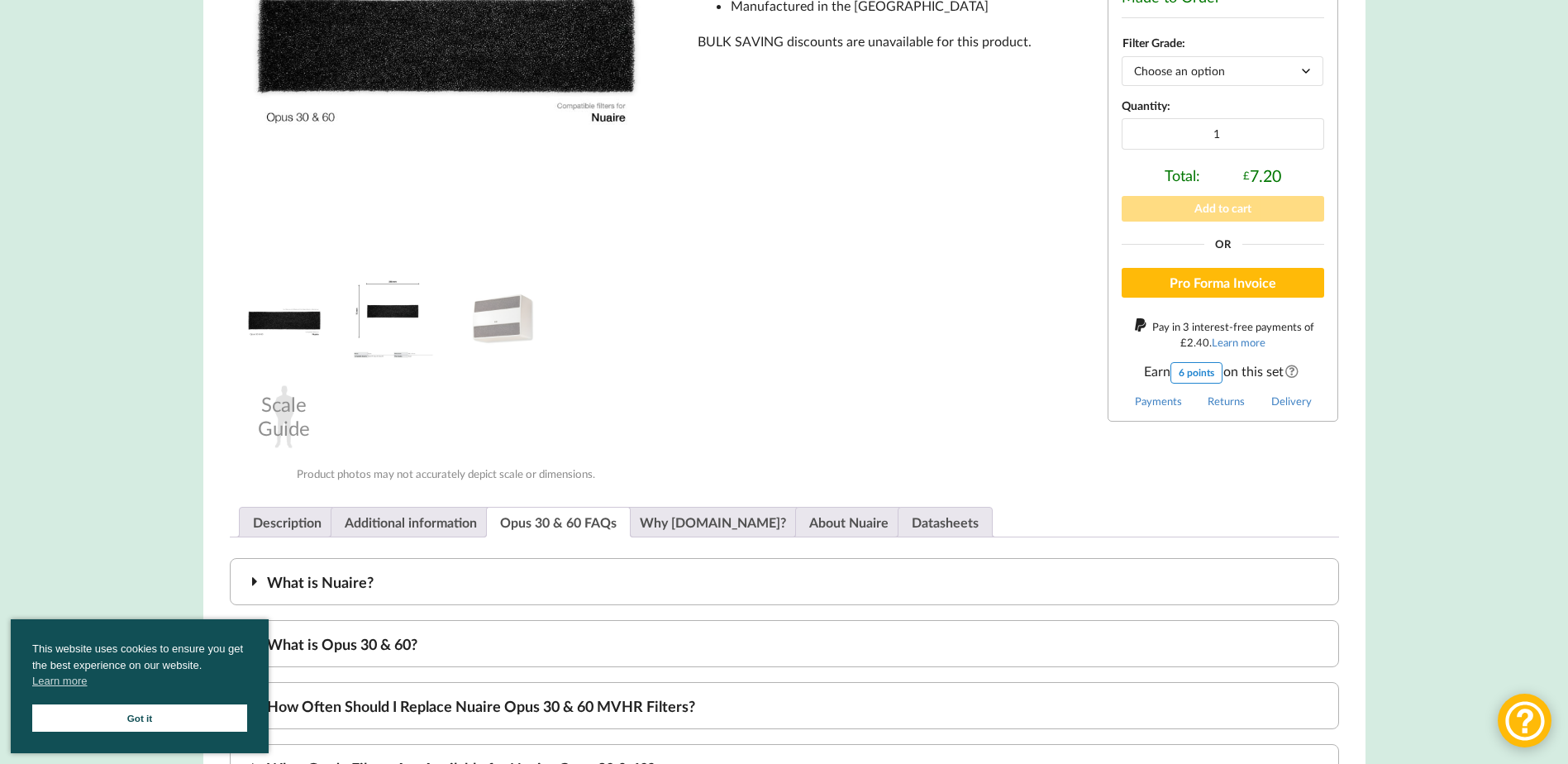
click at [394, 316] on img at bounding box center [394, 318] width 83 height 83
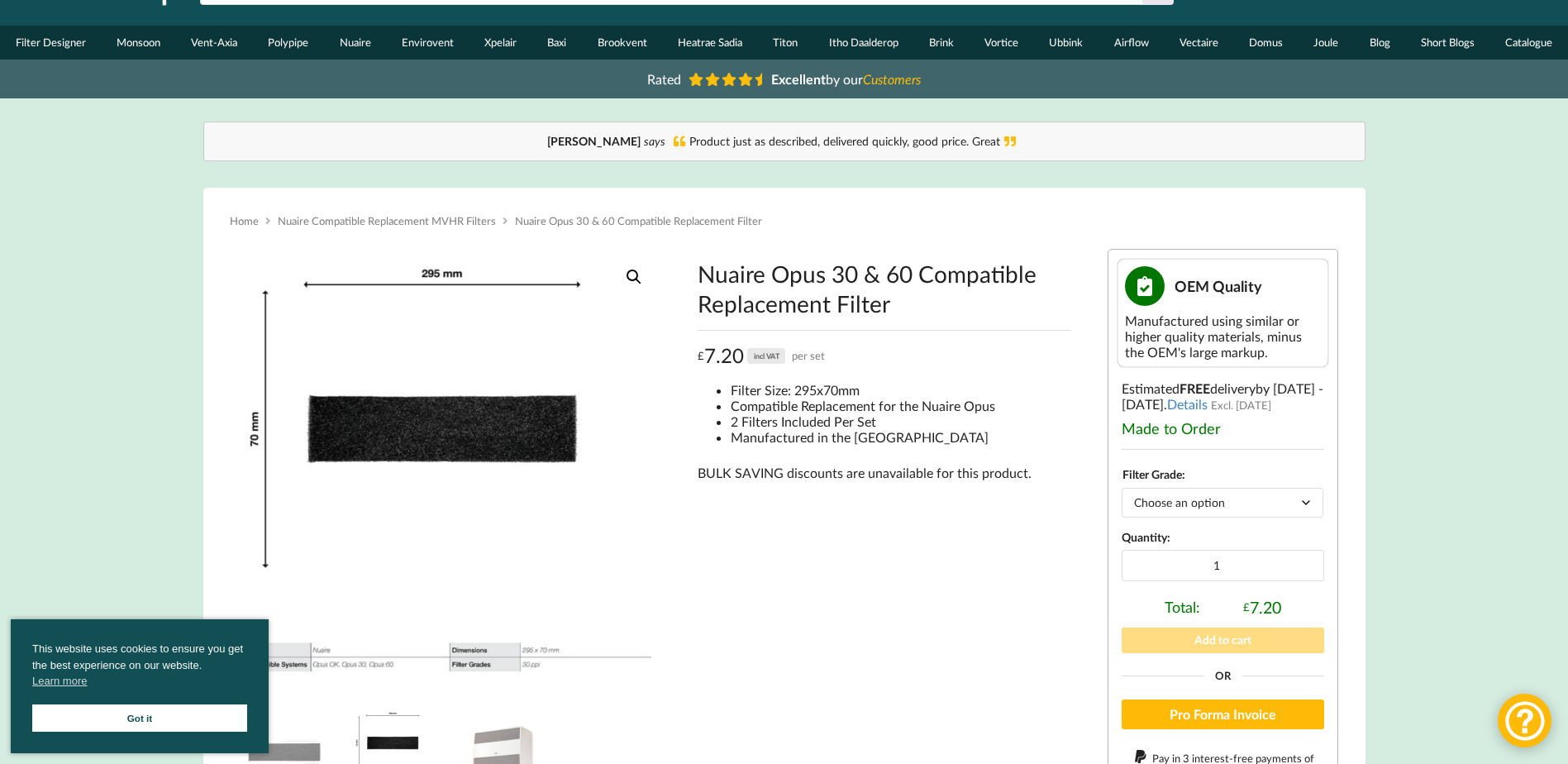
scroll to position [0, 0]
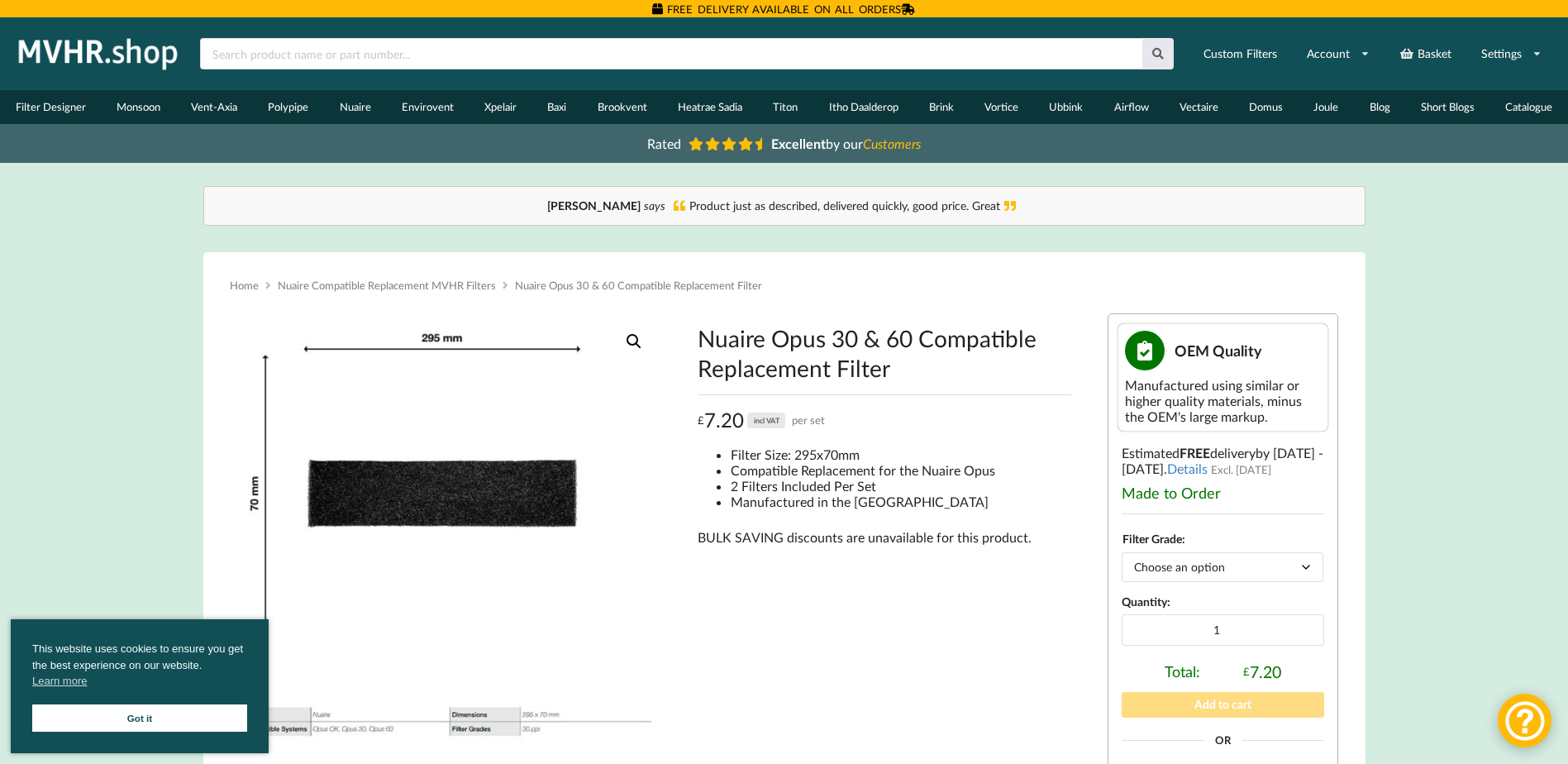
drag, startPoint x: 697, startPoint y: 334, endPoint x: 890, endPoint y: 365, distance: 195.5
click at [890, 365] on h1 "Nuaire Opus 30 & 60 Compatible Replacement Filter" at bounding box center [884, 353] width 374 height 59
drag, startPoint x: 890, startPoint y: 365, endPoint x: 868, endPoint y: 369, distance: 22.4
copy h1 "Nuaire Opus 30 & 60 Compatible Replacement Filter"
